Goal: Transaction & Acquisition: Purchase product/service

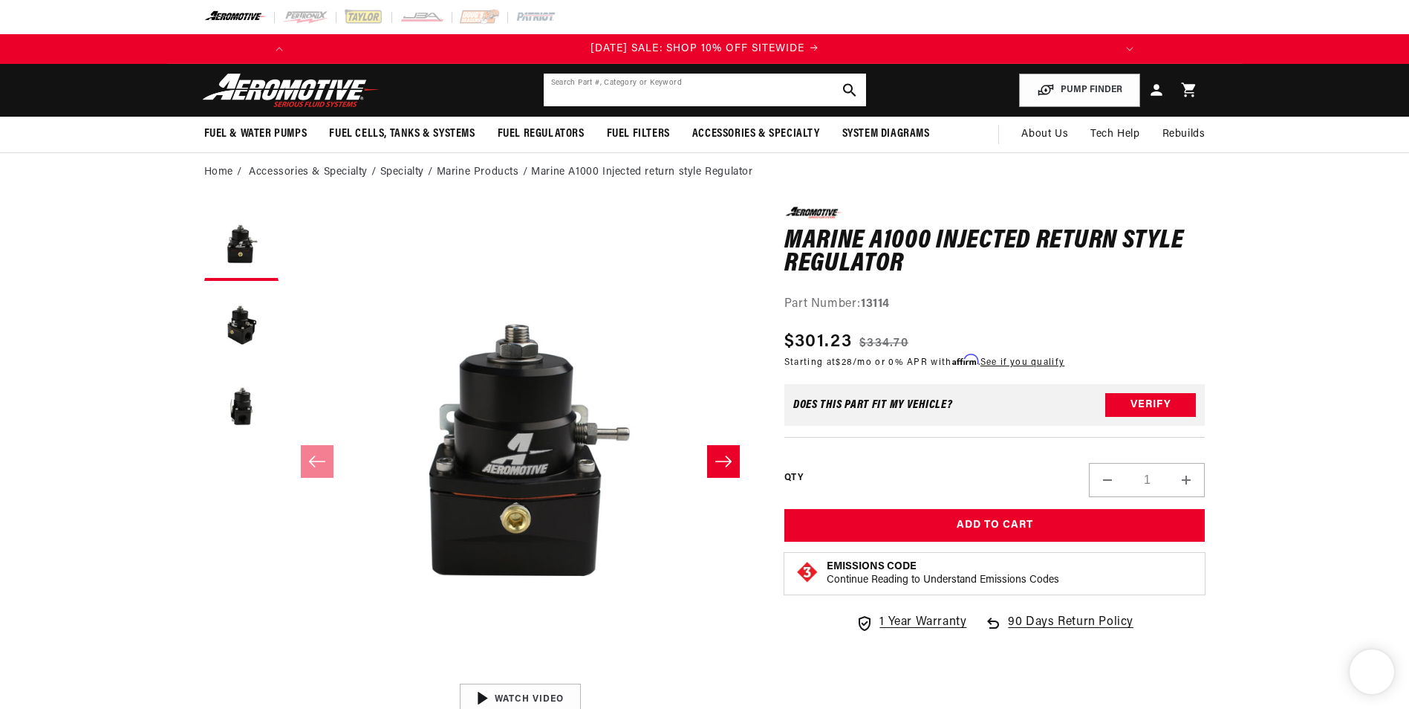
drag, startPoint x: 0, startPoint y: 0, endPoint x: 597, endPoint y: 90, distance: 604.0
click at [597, 90] on input "text" at bounding box center [705, 90] width 322 height 33
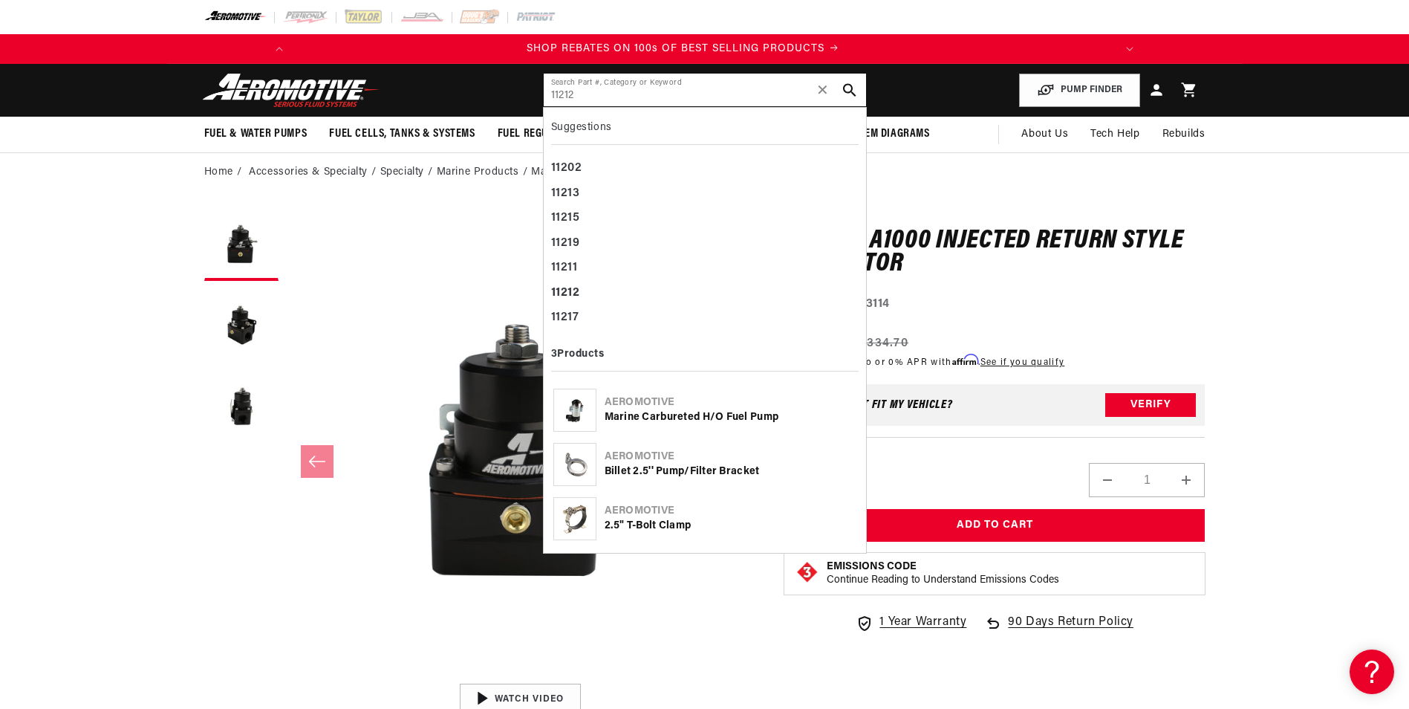
type input "11212"
click at [735, 416] on div "Marine Carbureted H/O Fuel Pump" at bounding box center [731, 417] width 252 height 15
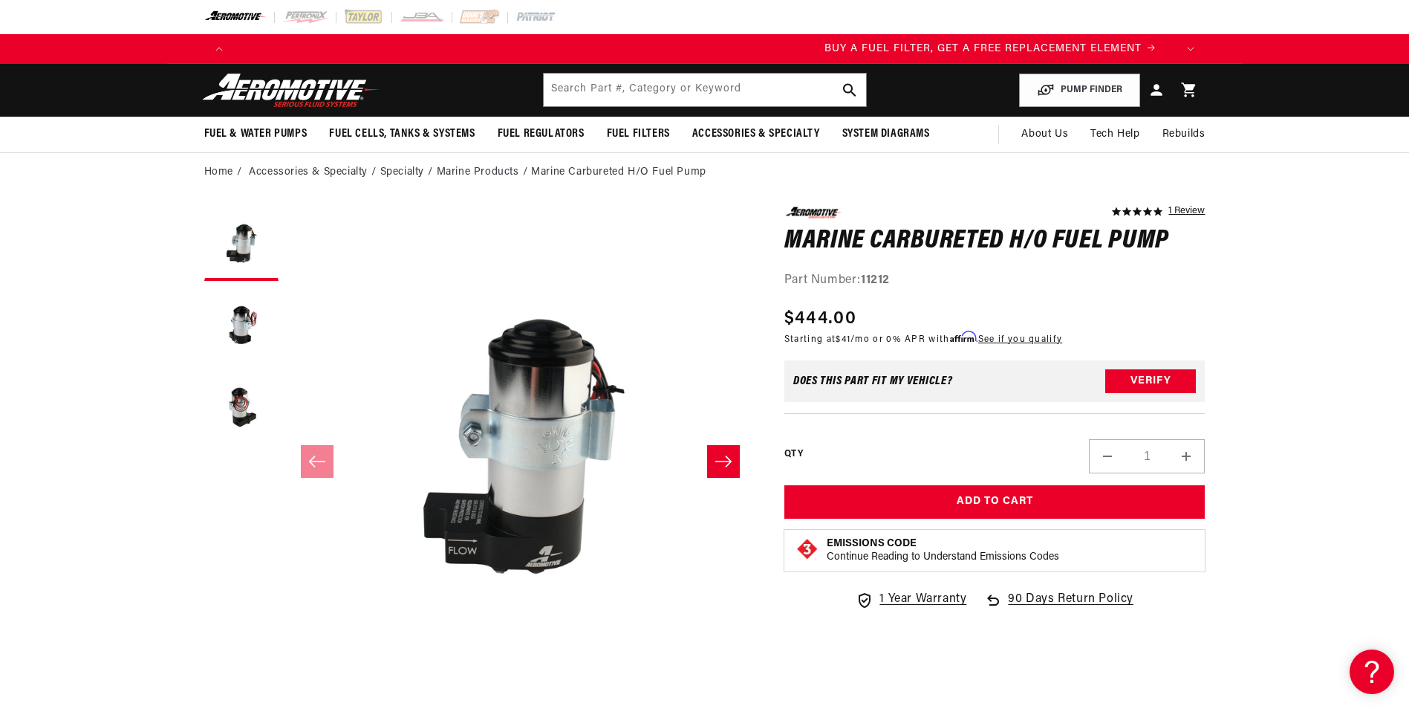
scroll to position [0, 942]
click at [683, 93] on input "text" at bounding box center [705, 90] width 322 height 33
type input "check valve"
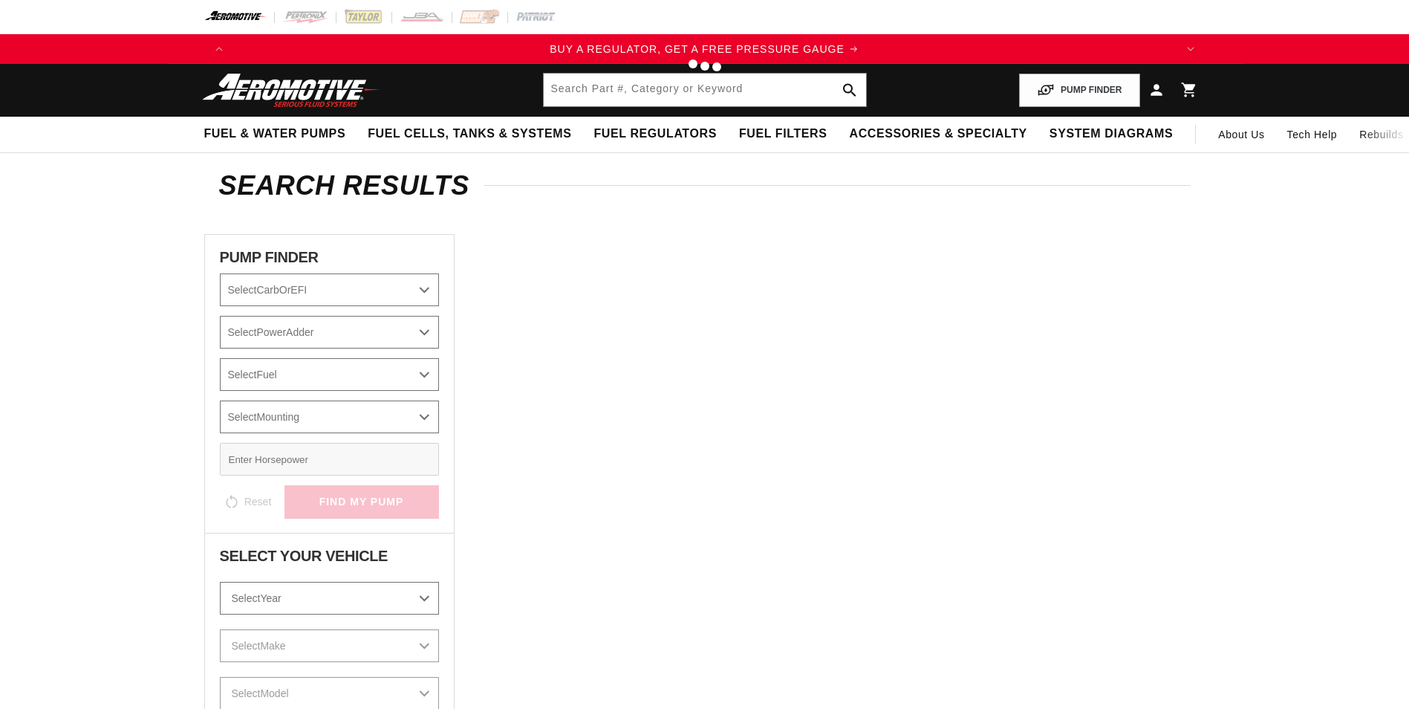
type input "check valve"
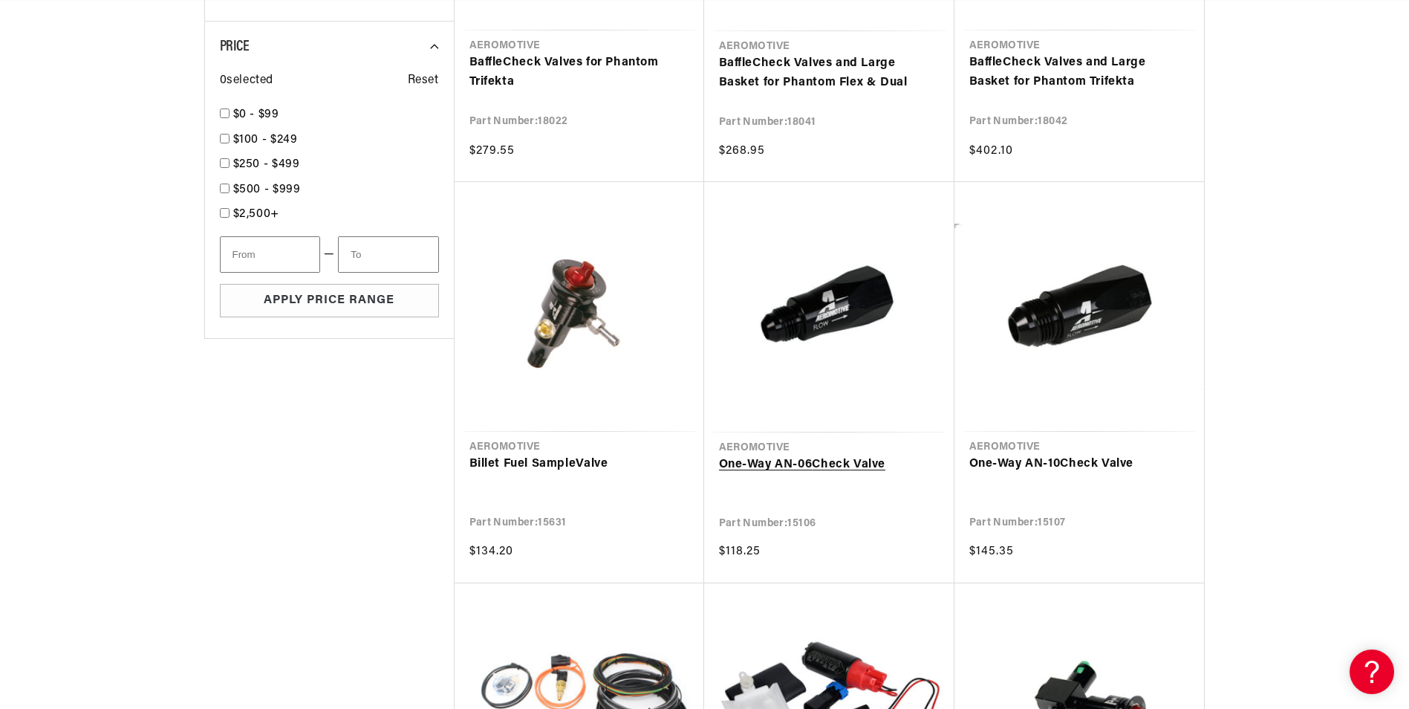
scroll to position [0, 2826]
click at [830, 464] on link "One-Way AN-06 Check Valve" at bounding box center [829, 464] width 221 height 19
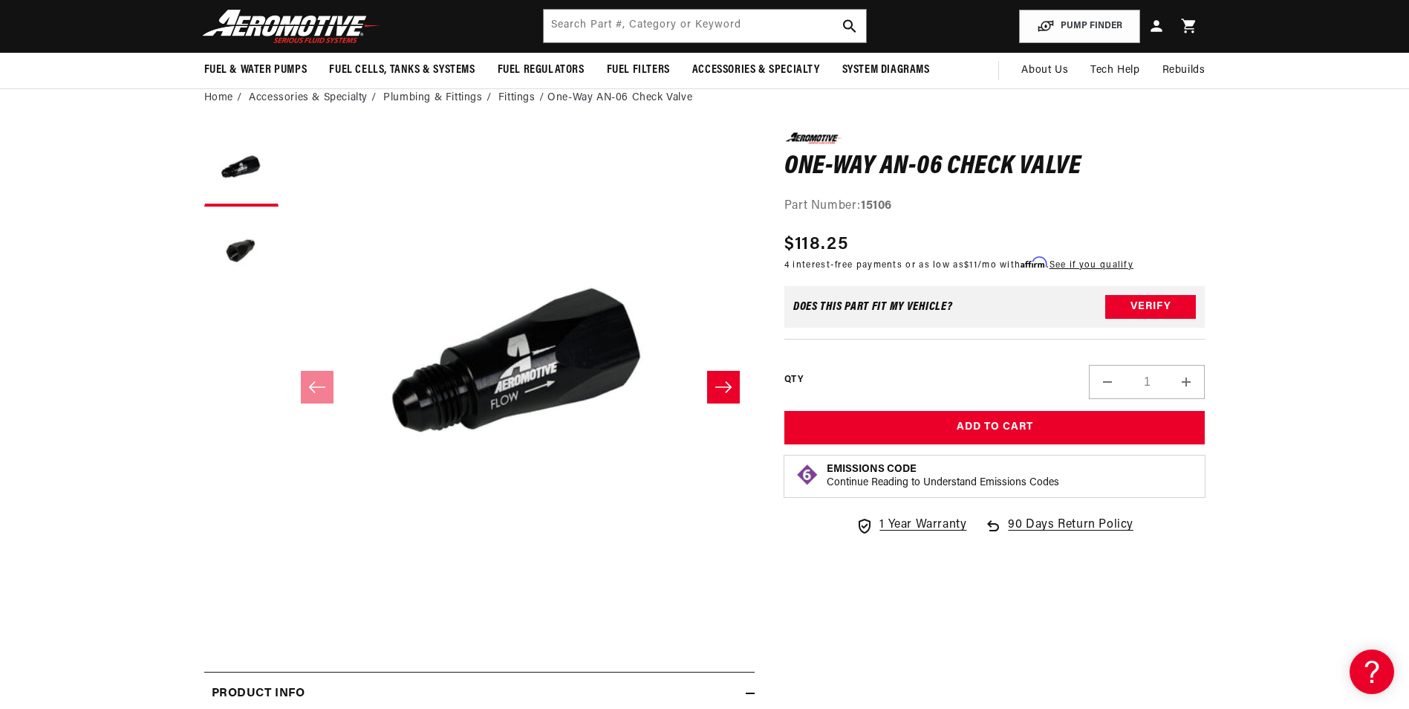
scroll to position [0, 2826]
click at [244, 253] on button "Load image 2 in gallery view" at bounding box center [241, 251] width 74 height 74
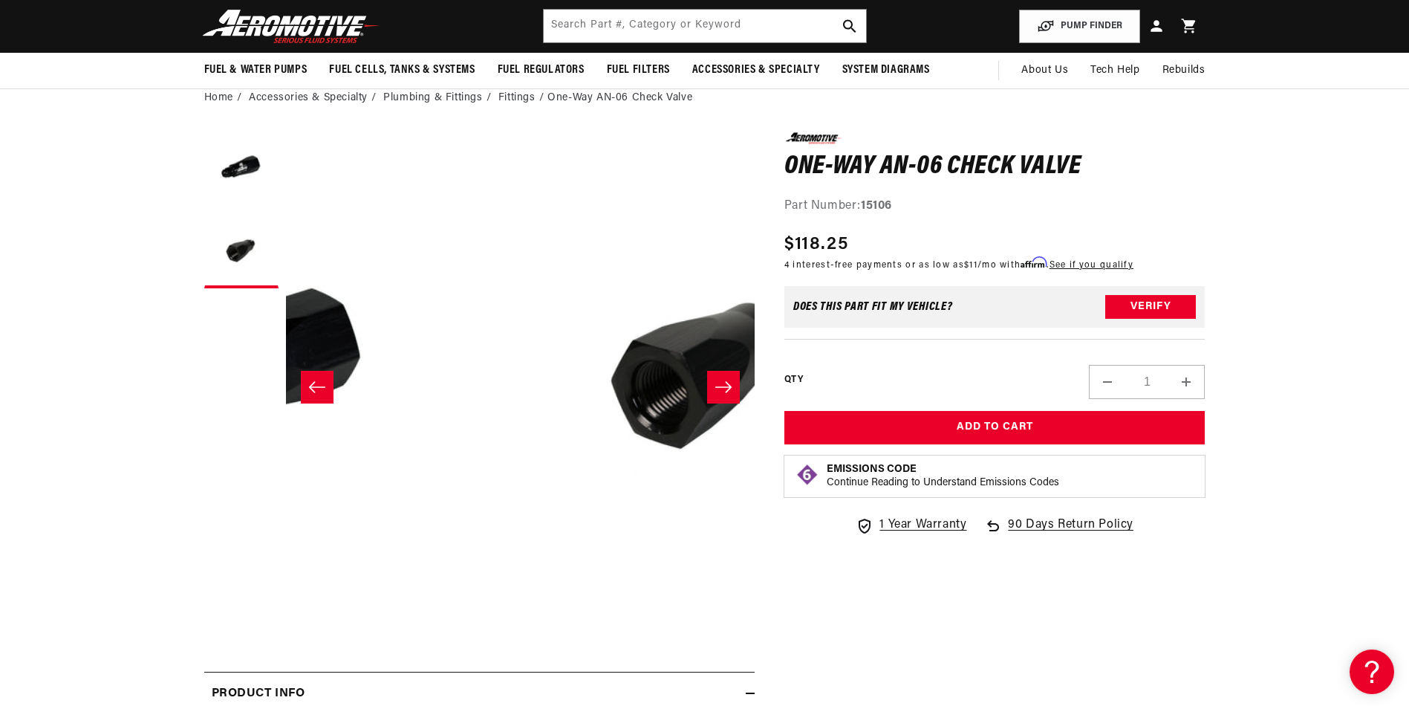
scroll to position [1, 469]
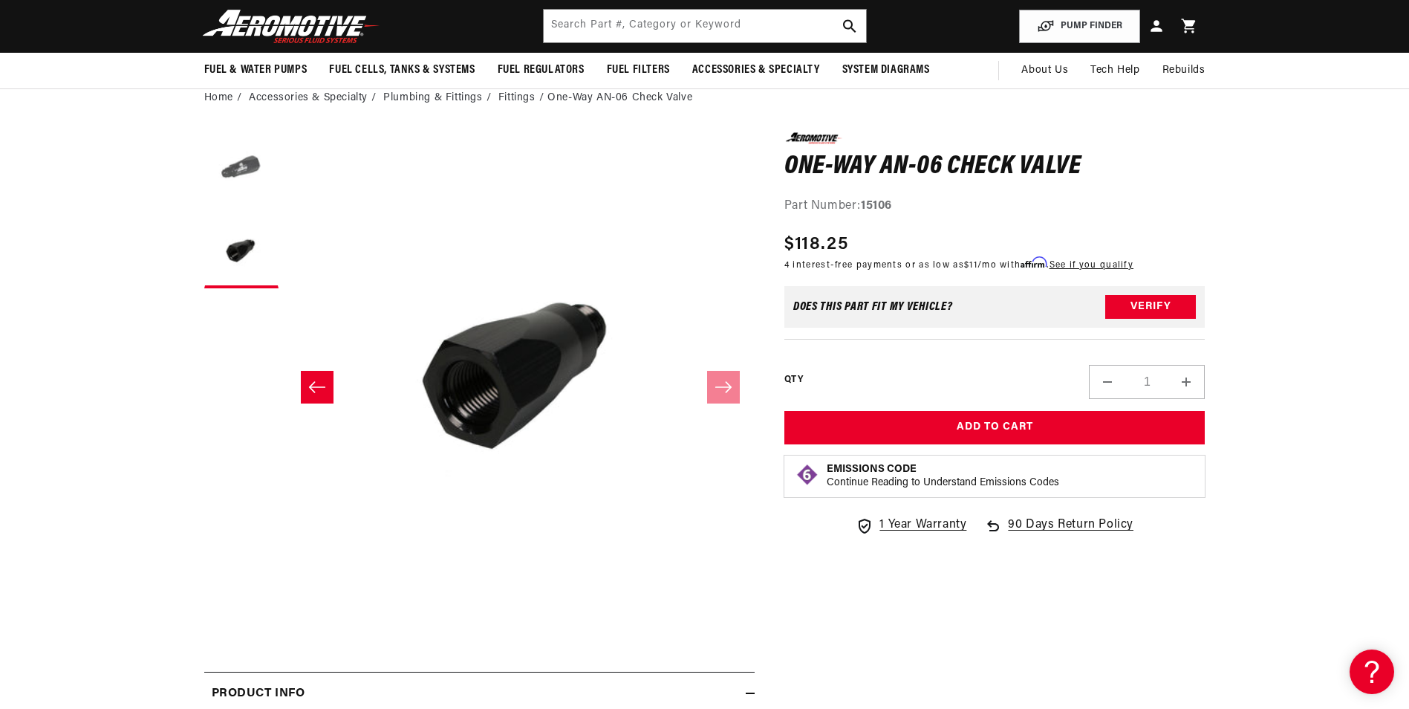
click at [234, 175] on button "Load image 1 in gallery view" at bounding box center [241, 169] width 74 height 74
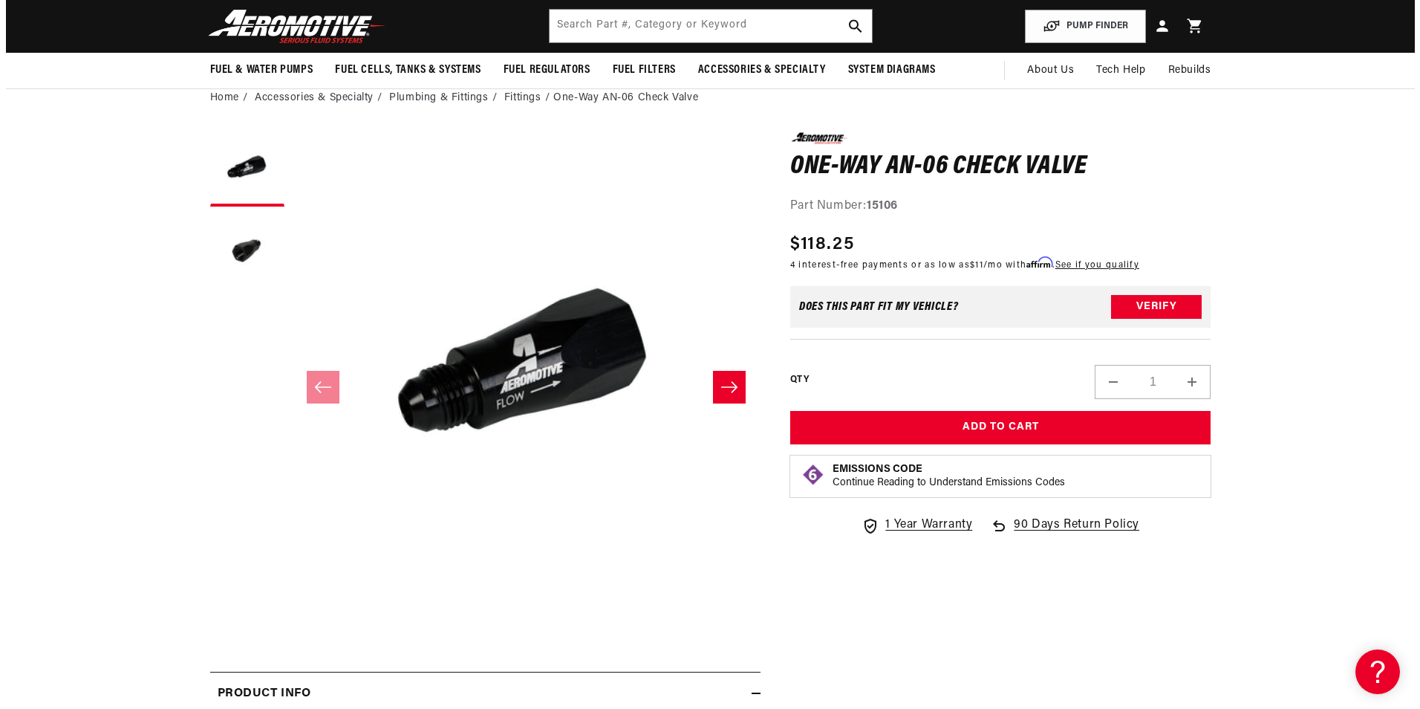
scroll to position [0, 942]
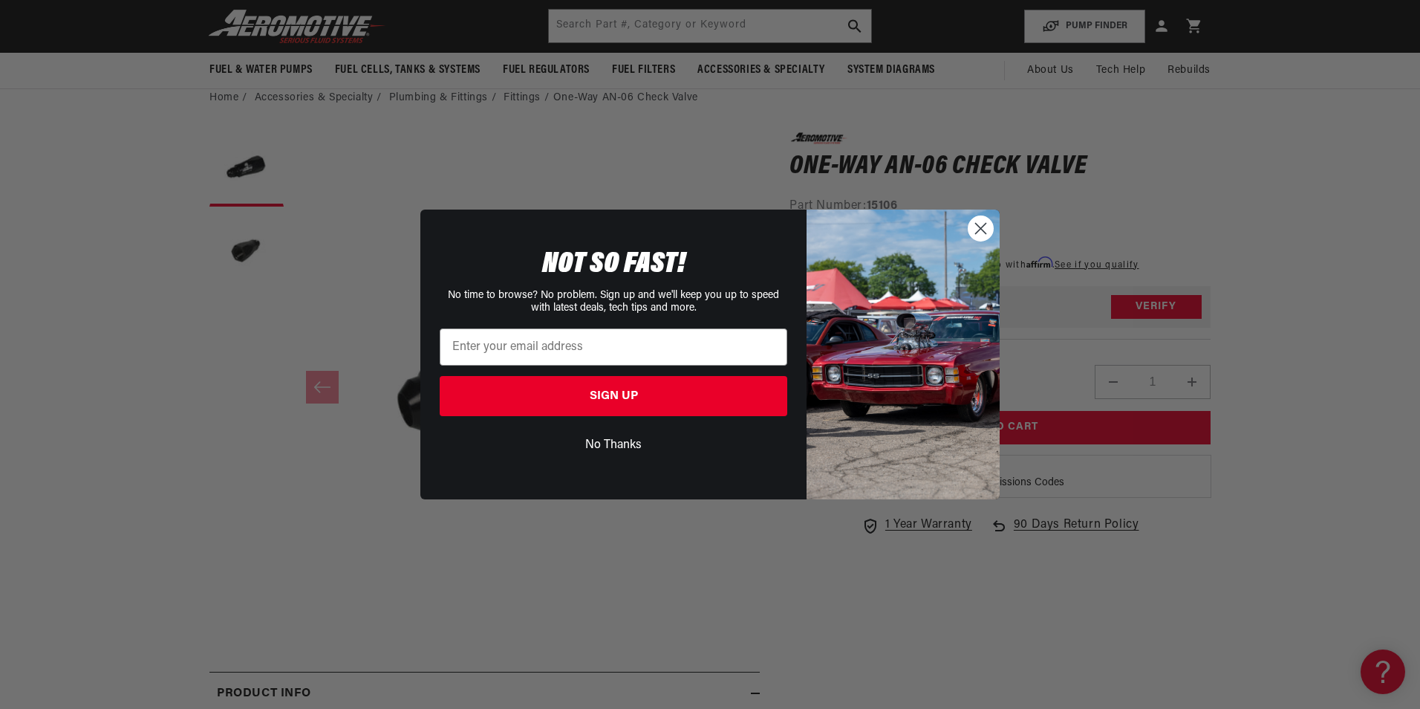
click at [973, 226] on circle "Close dialog" at bounding box center [981, 228] width 25 height 25
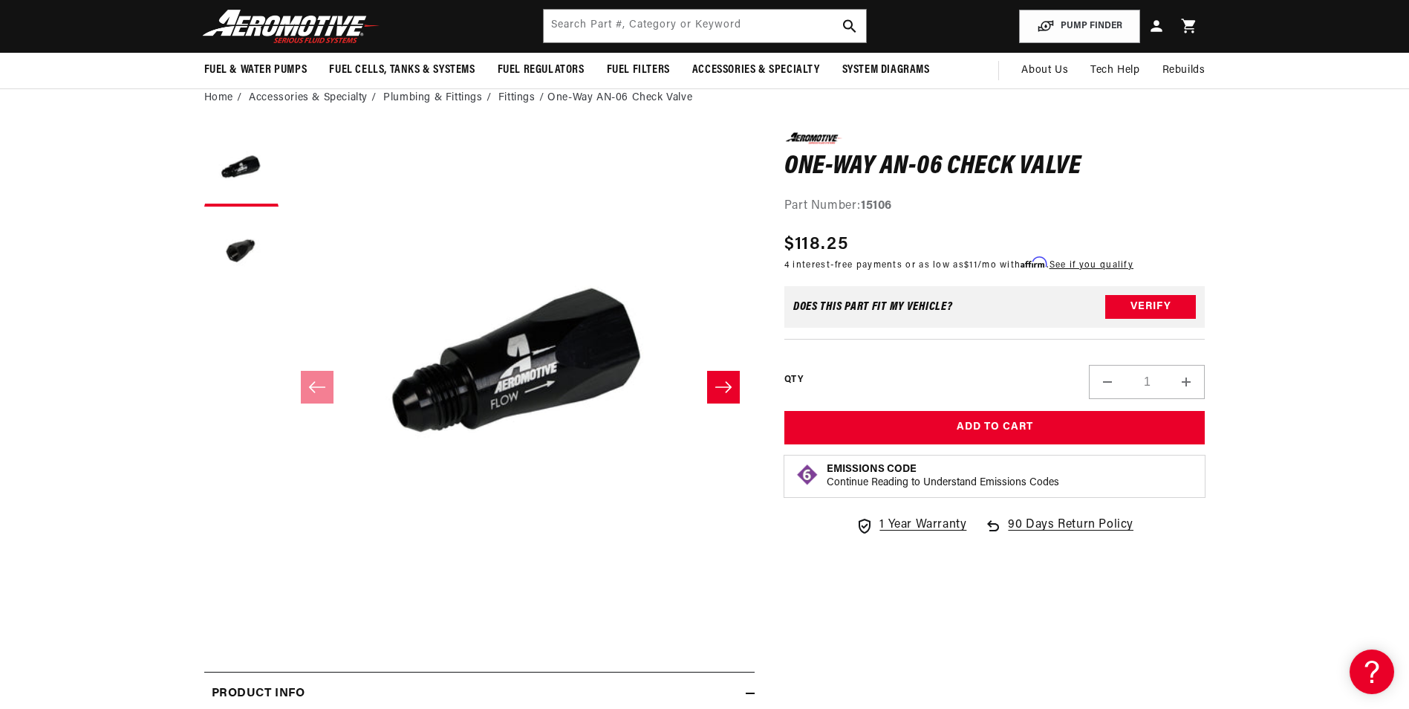
scroll to position [0, 2171]
